Goal: Transaction & Acquisition: Purchase product/service

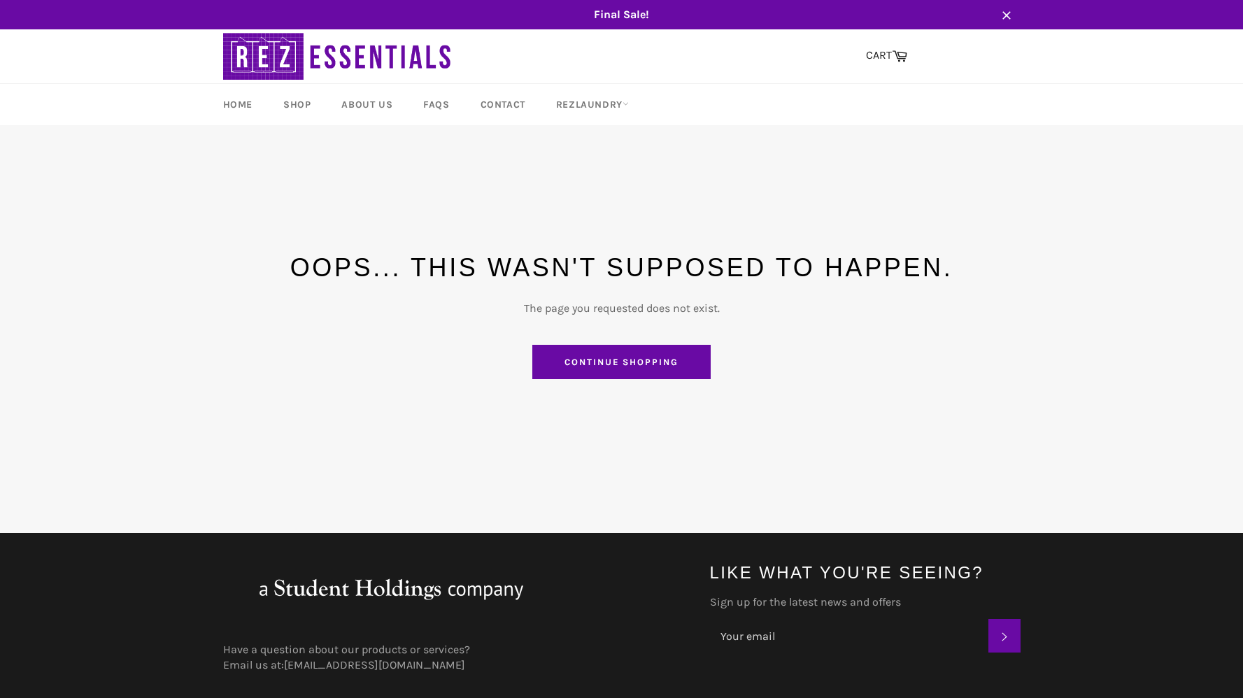
click at [670, 370] on link "Continue shopping" at bounding box center [621, 362] width 178 height 35
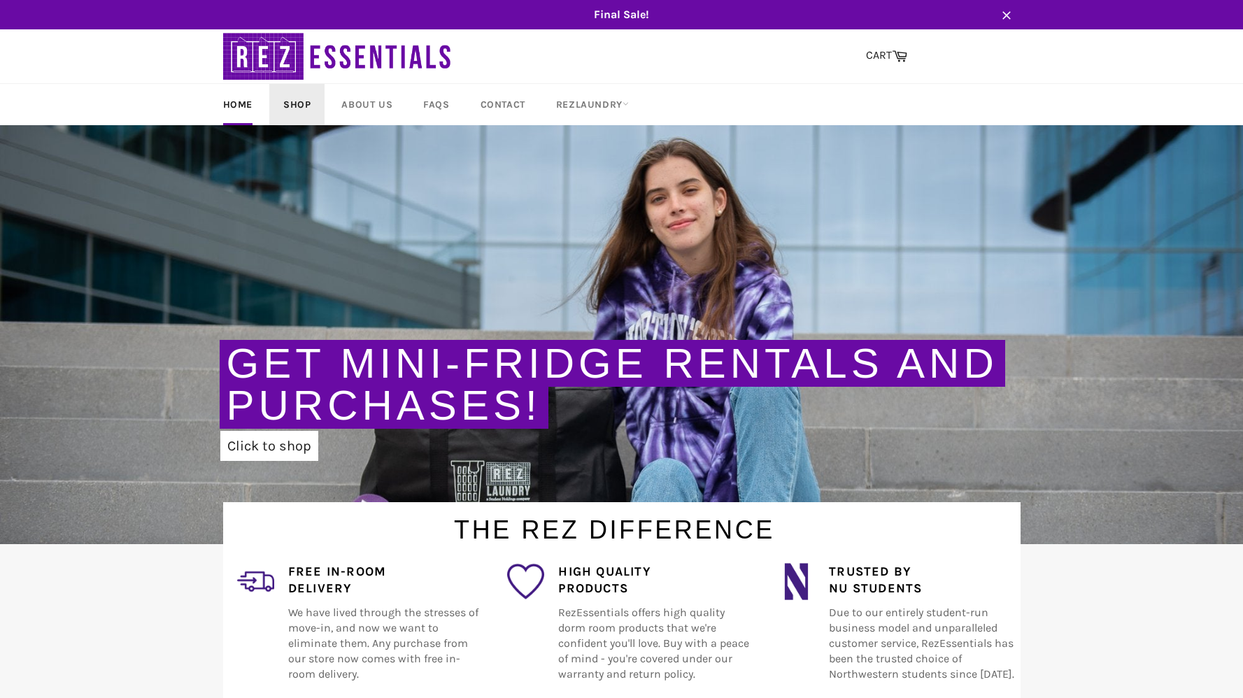
click at [296, 101] on link "Shop" at bounding box center [296, 104] width 55 height 41
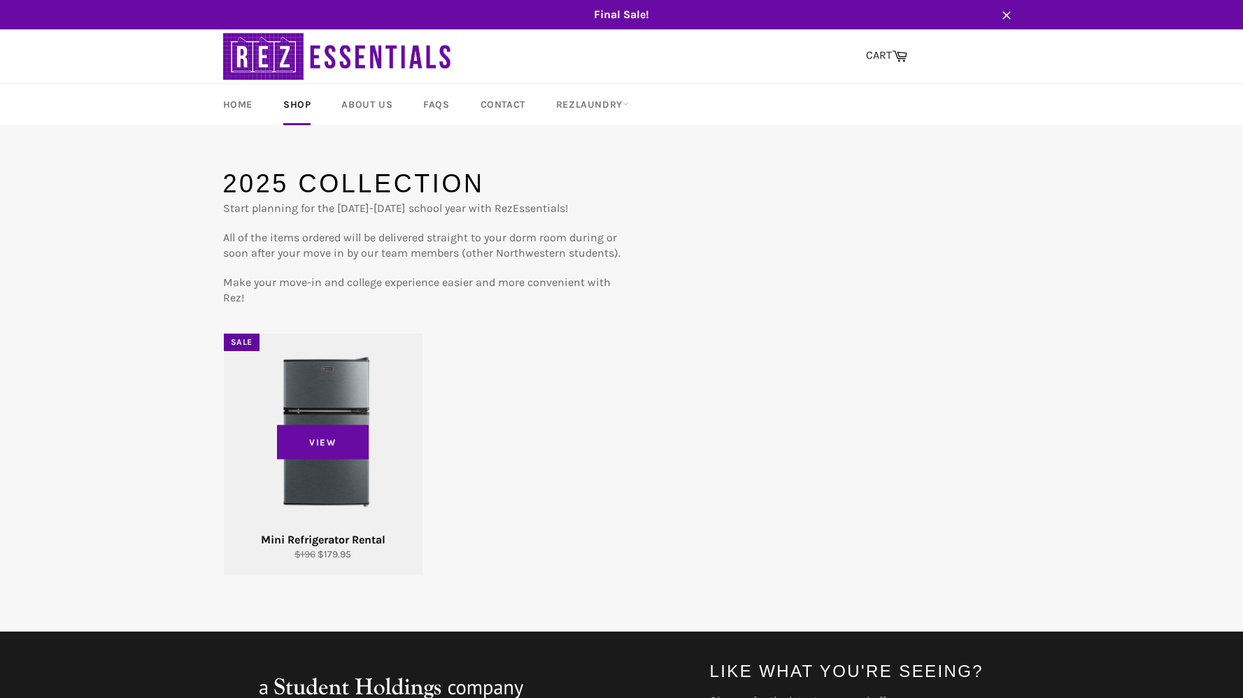
click at [334, 384] on div "View" at bounding box center [323, 454] width 199 height 241
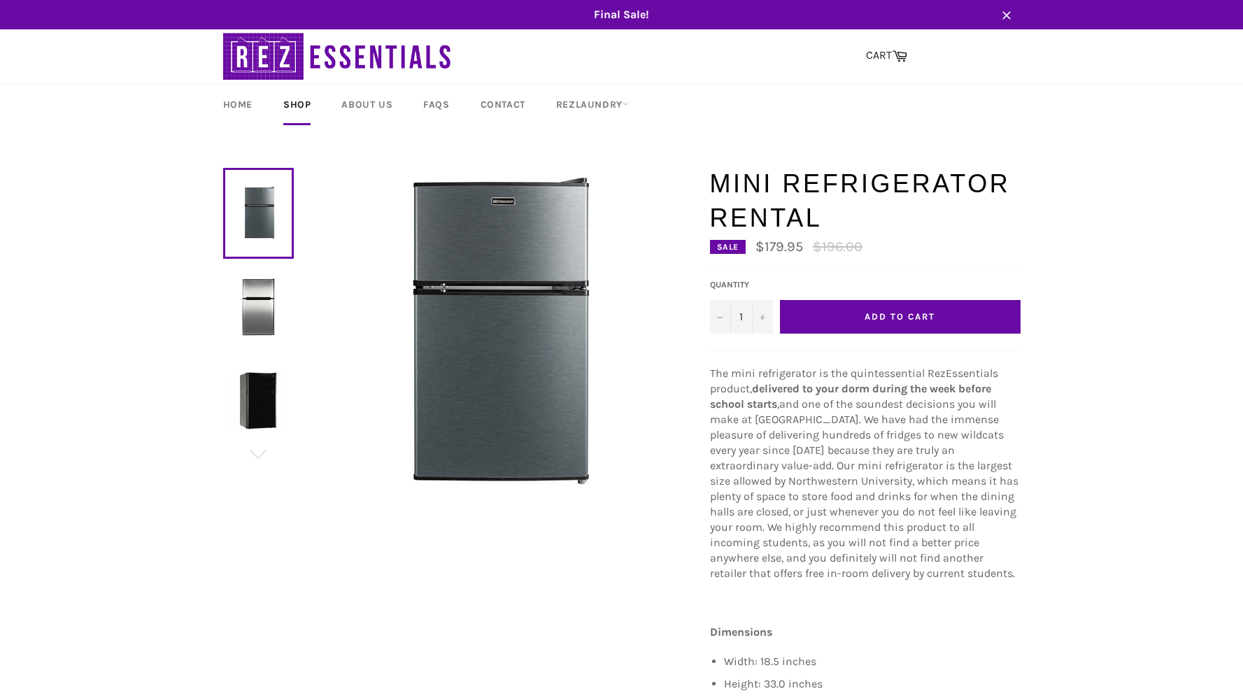
click at [268, 315] on img at bounding box center [258, 306] width 57 height 57
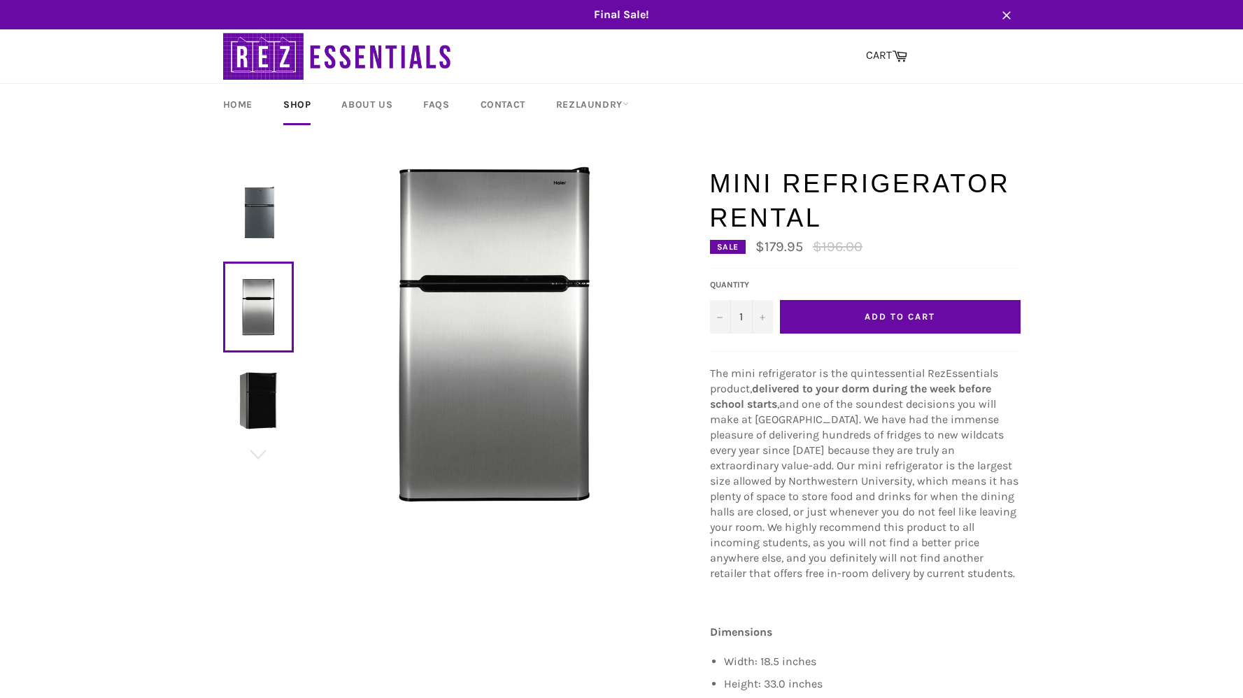
click at [253, 399] on img at bounding box center [258, 400] width 57 height 57
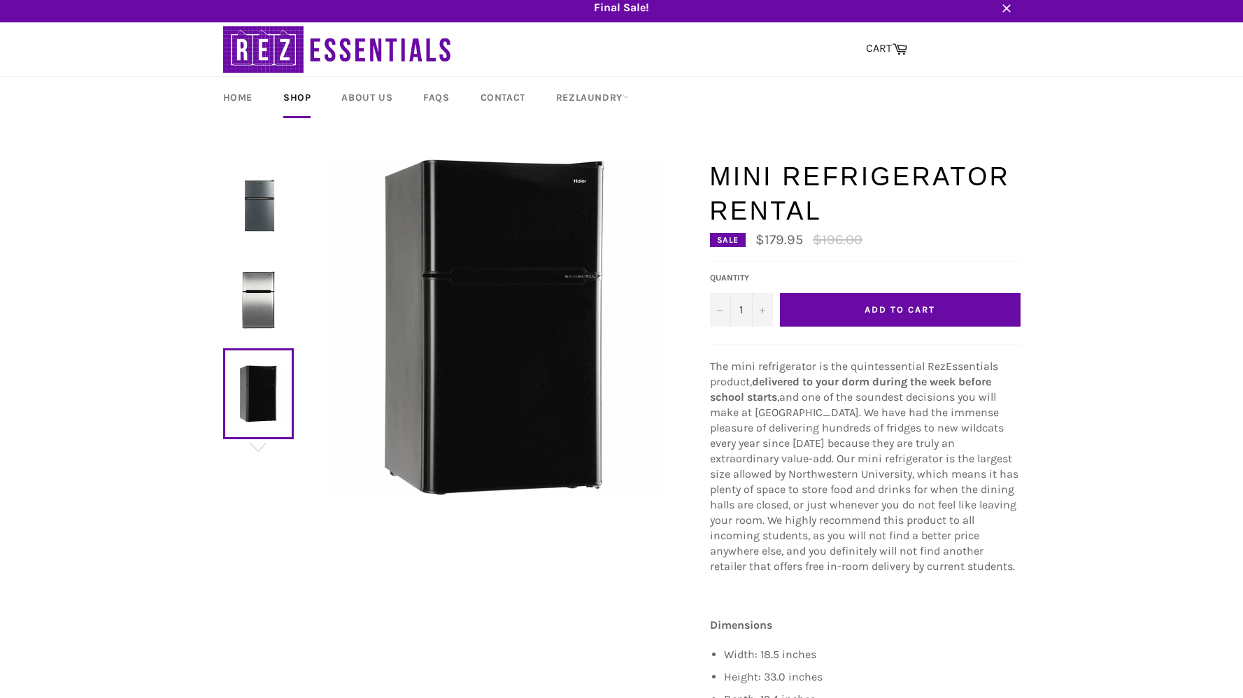
scroll to position [6, 0]
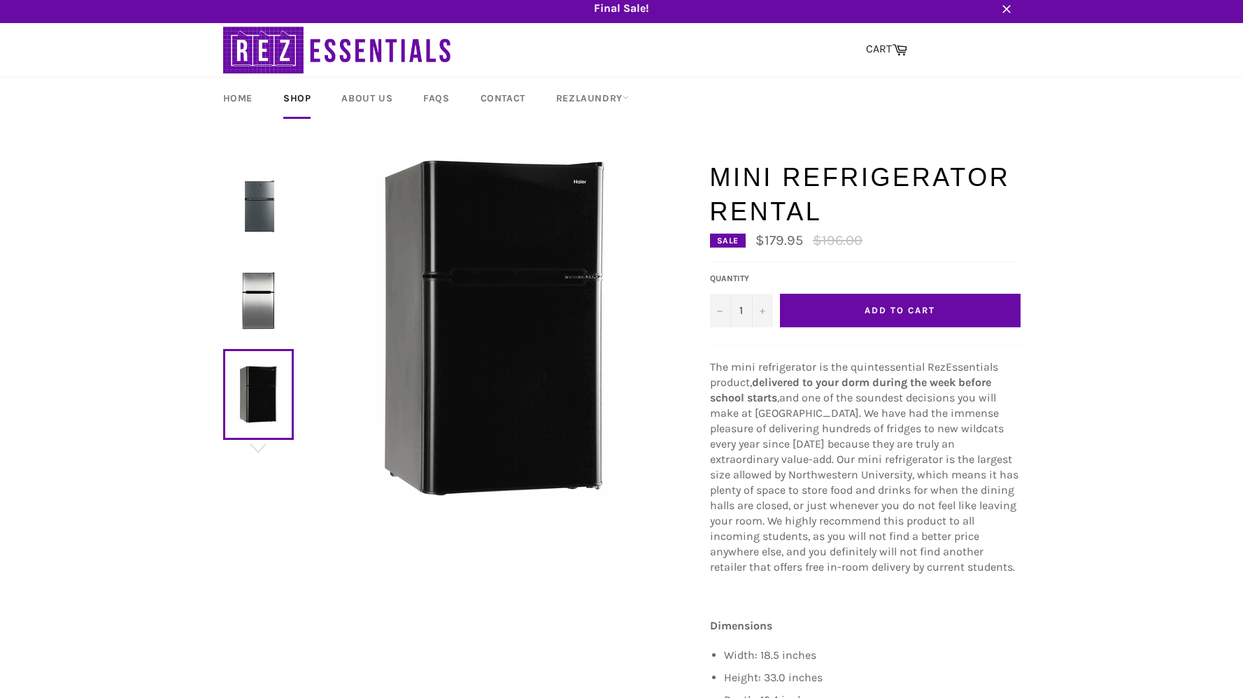
click at [897, 303] on button "Add to Cart" at bounding box center [900, 311] width 241 height 34
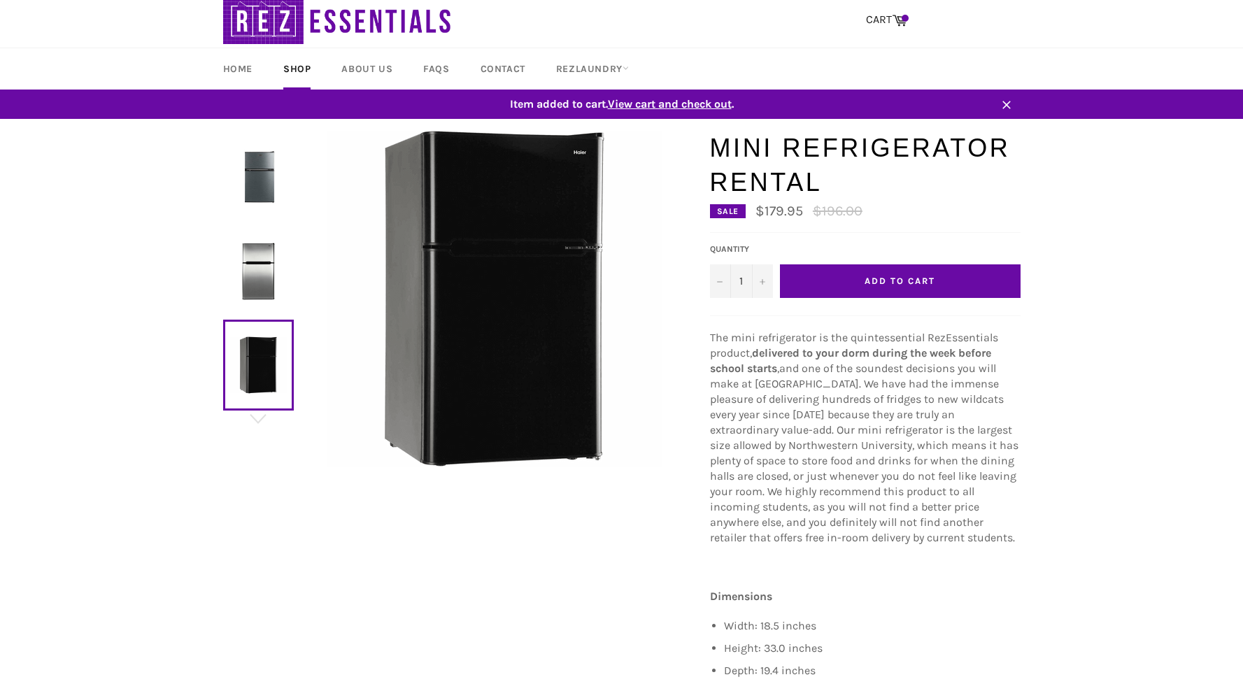
scroll to position [0, 0]
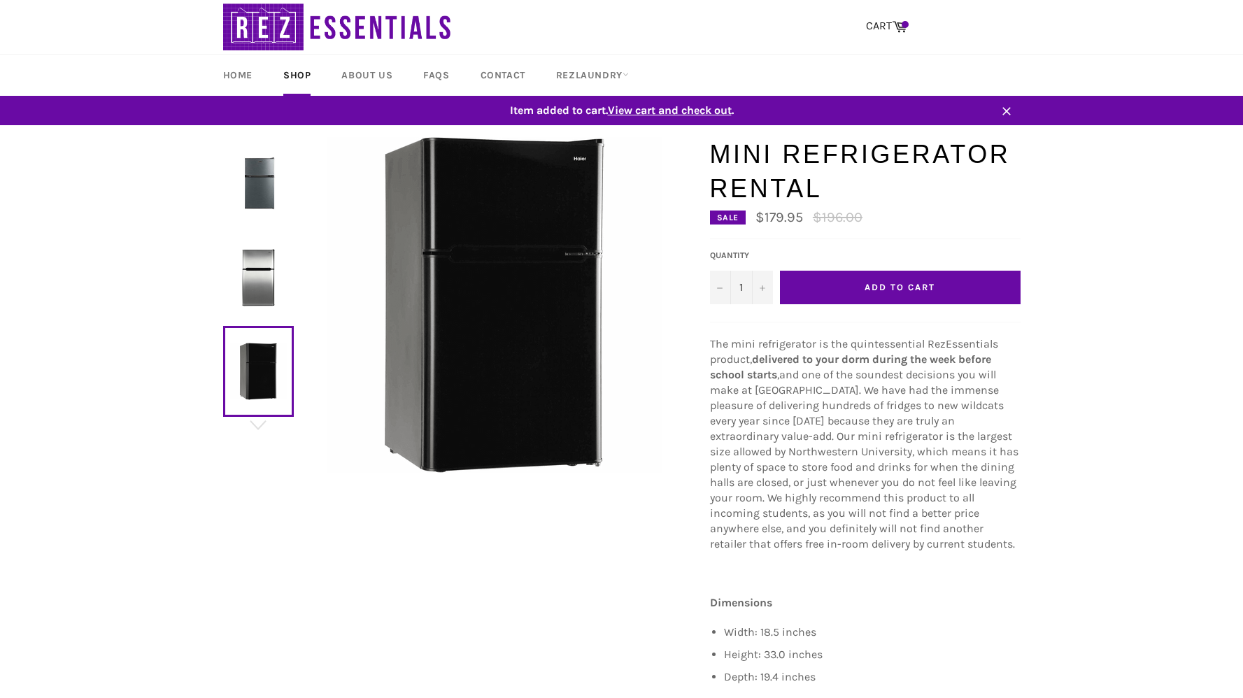
click at [905, 290] on span "Add to Cart" at bounding box center [899, 287] width 70 height 10
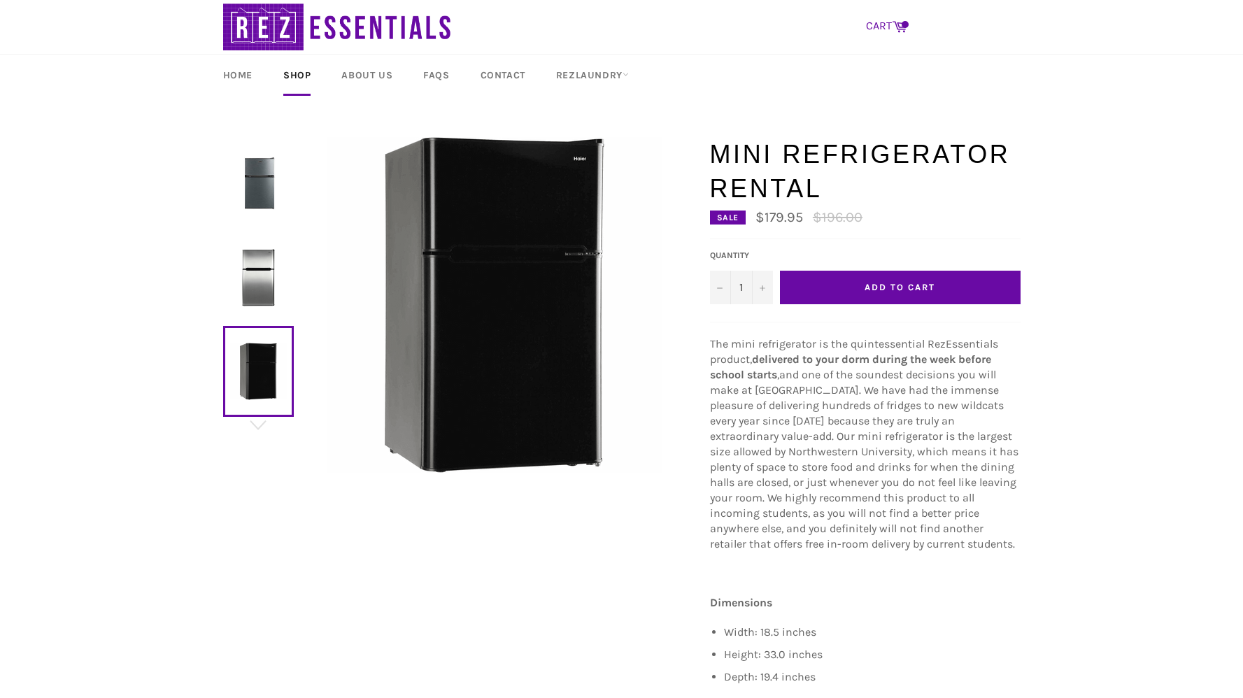
click at [899, 26] on icon at bounding box center [899, 25] width 15 height 15
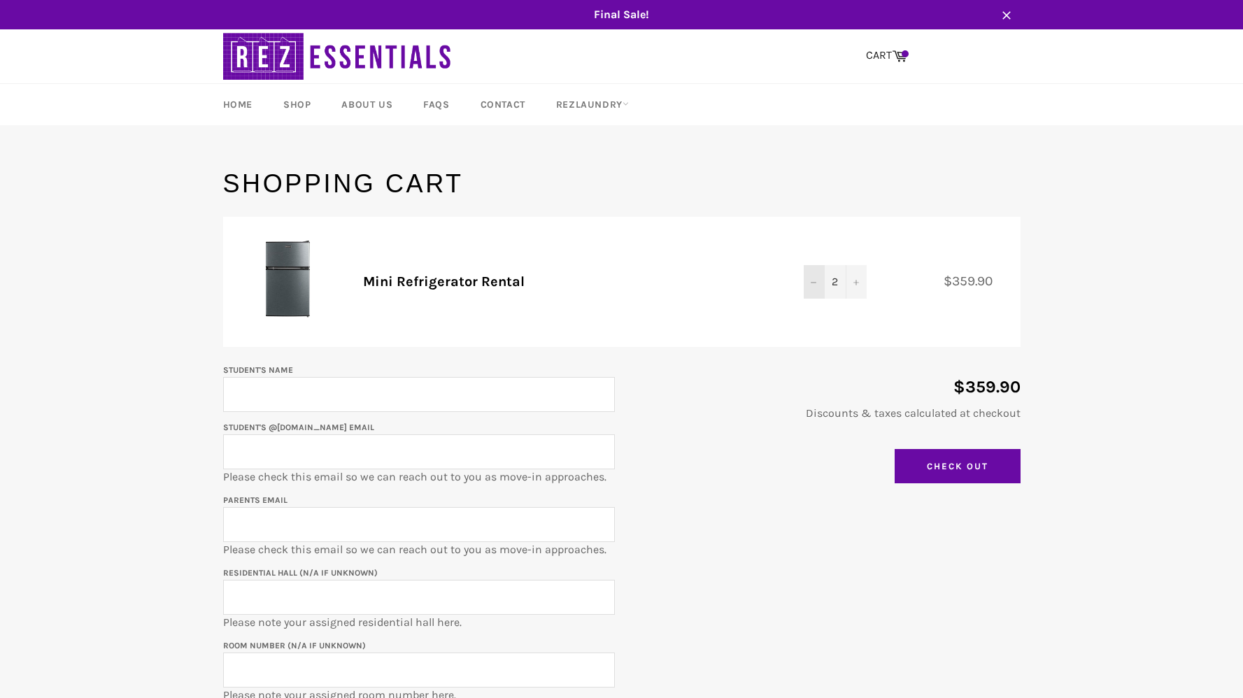
click at [816, 280] on button "−" at bounding box center [814, 282] width 21 height 34
click at [330, 391] on input "Student's Name" at bounding box center [419, 394] width 392 height 35
type input "Samuel Meltzer"
click at [238, 449] on input "Student's @u.northwestern.edu email" at bounding box center [419, 451] width 392 height 35
type input "SamuelMeltzer2028@u.northwestern.edu"
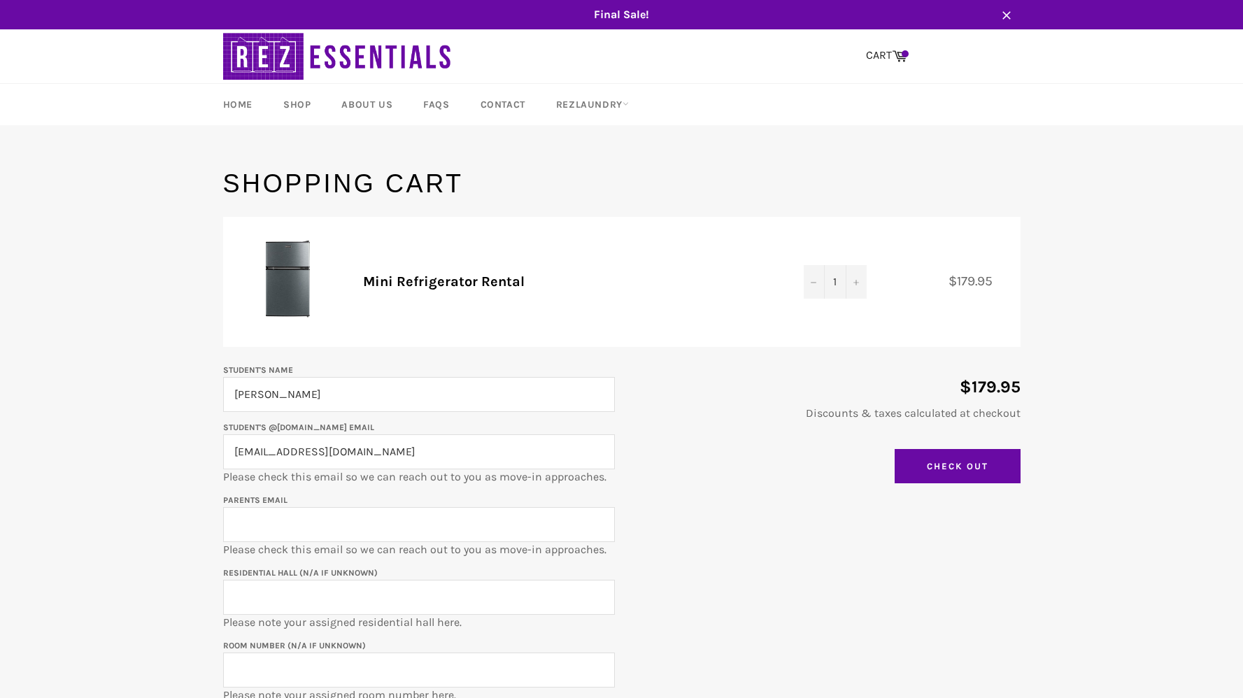
click at [266, 522] on input "Parents email" at bounding box center [419, 524] width 392 height 35
type input "graciela@romenesa.com"
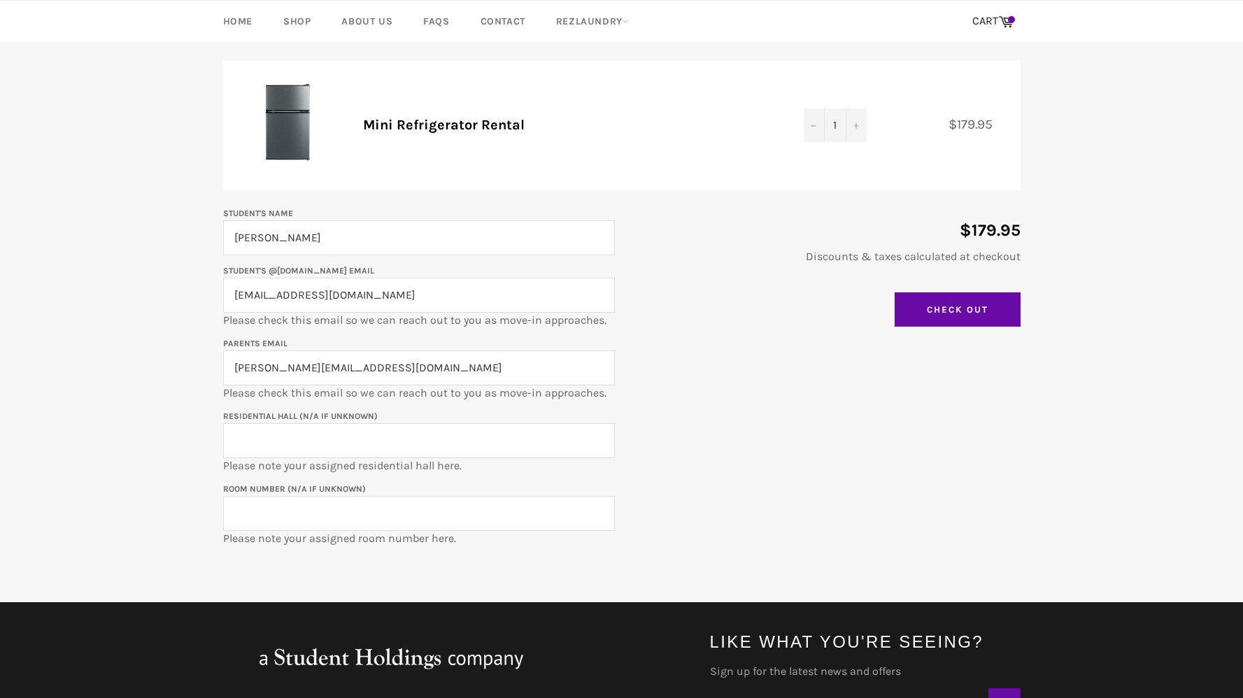
scroll to position [155, 0]
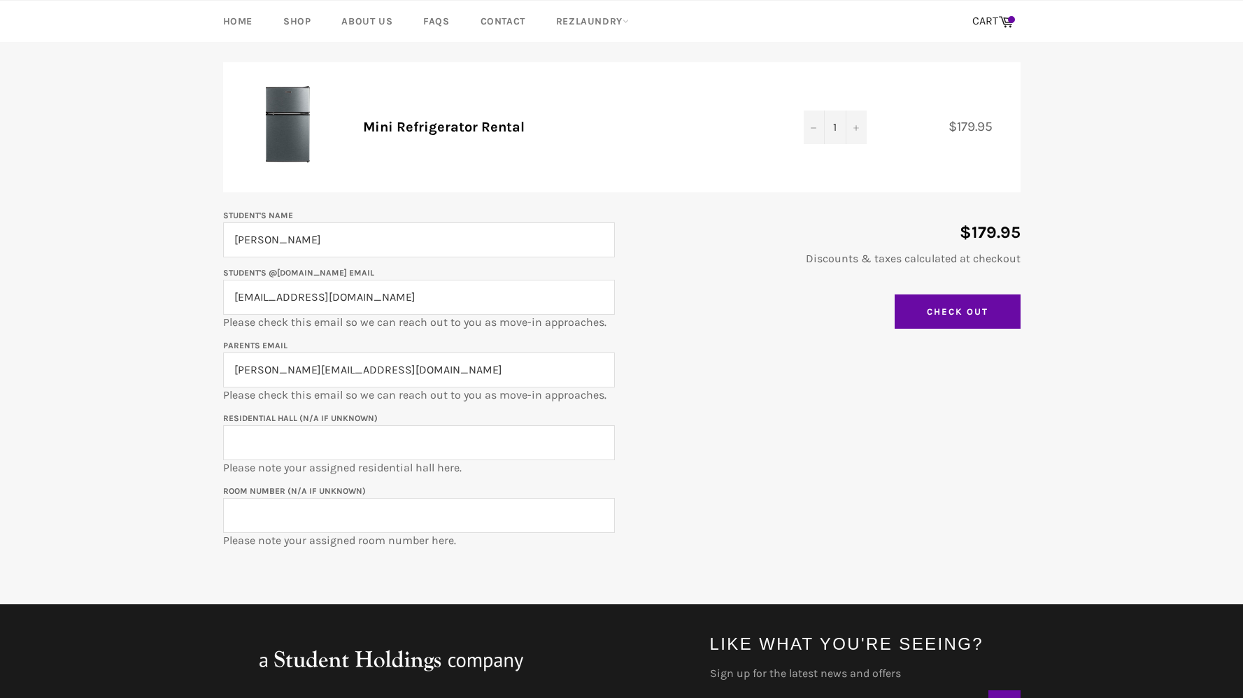
click at [343, 443] on input "Residential Hall (N/A if unknown)" at bounding box center [419, 442] width 392 height 35
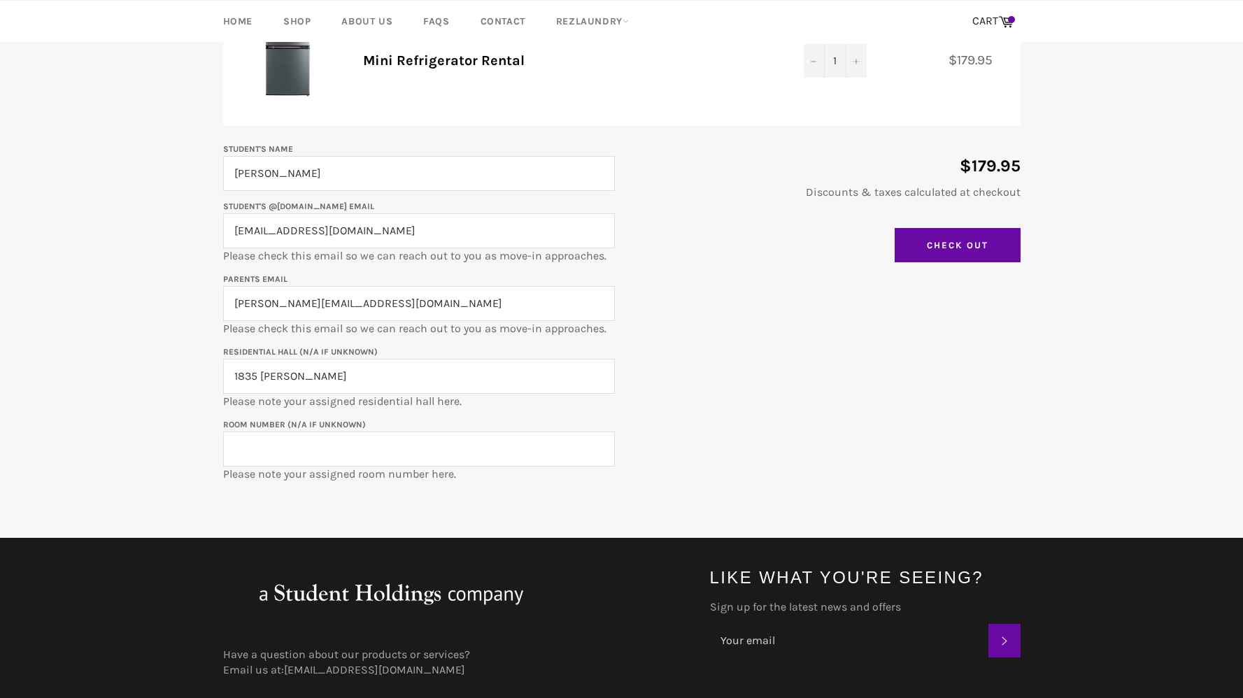
scroll to position [209, 0]
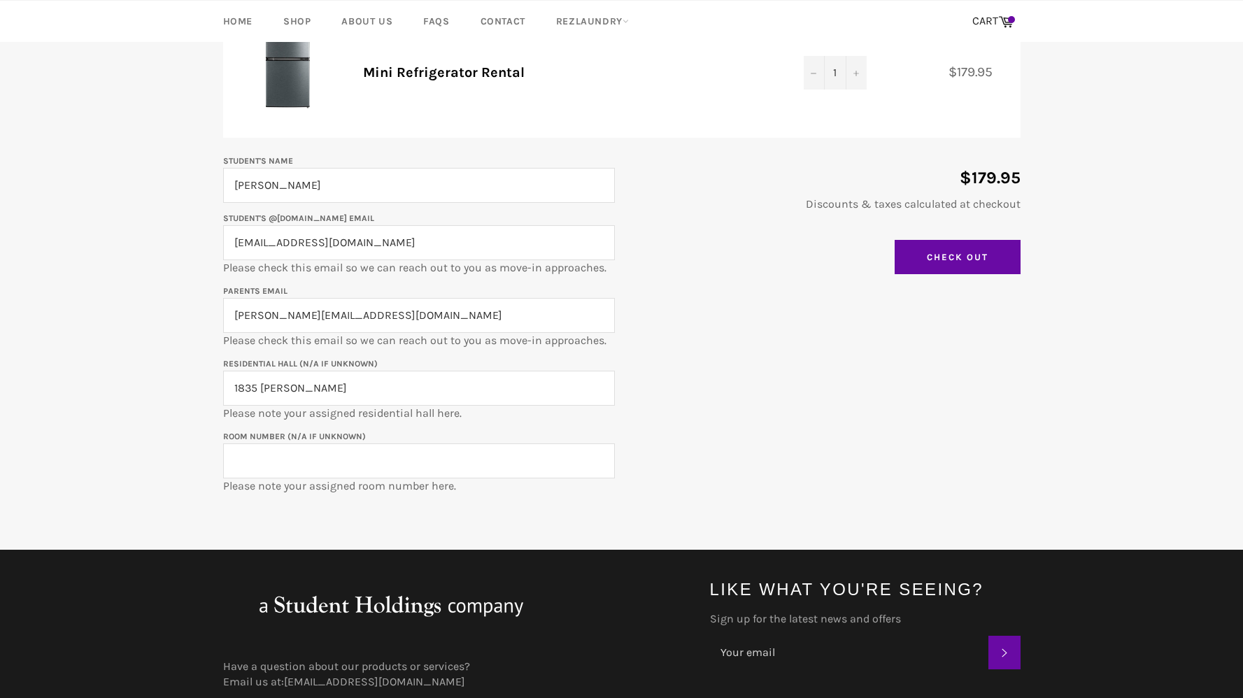
type input "1835 Hinman"
click at [515, 457] on input "Room Number (N/A if unknown)" at bounding box center [419, 460] width 392 height 35
type input "0304a"
click at [958, 250] on input "Check Out" at bounding box center [957, 257] width 126 height 35
